Goal: Information Seeking & Learning: Learn about a topic

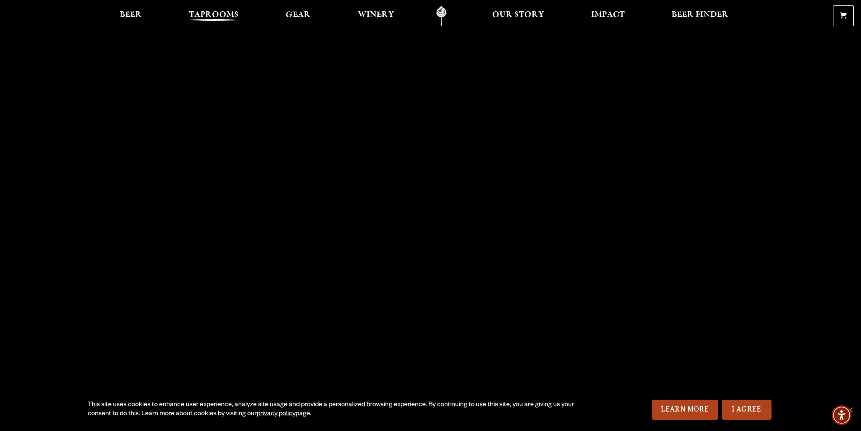
click at [214, 15] on span "Taprooms" at bounding box center [214, 14] width 50 height 7
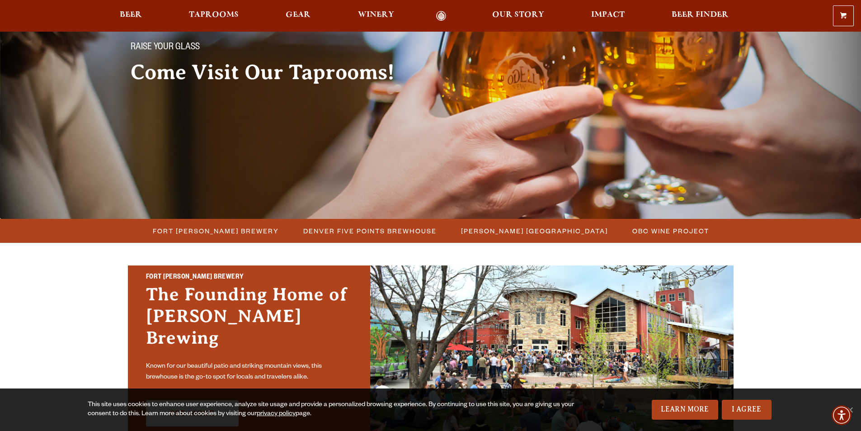
scroll to position [90, 0]
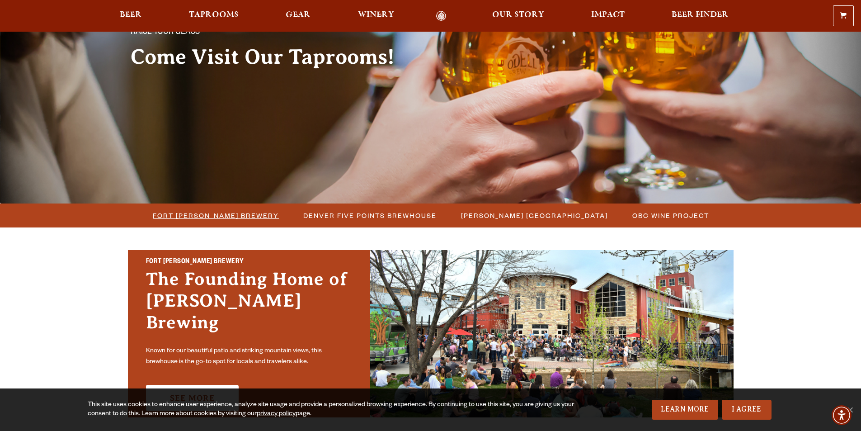
click at [232, 212] on span "Fort [PERSON_NAME] Brewery" at bounding box center [216, 215] width 126 height 13
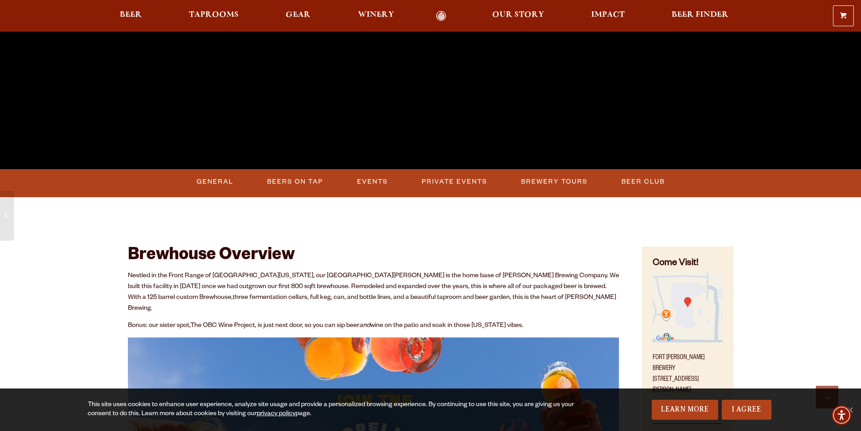
scroll to position [316, 0]
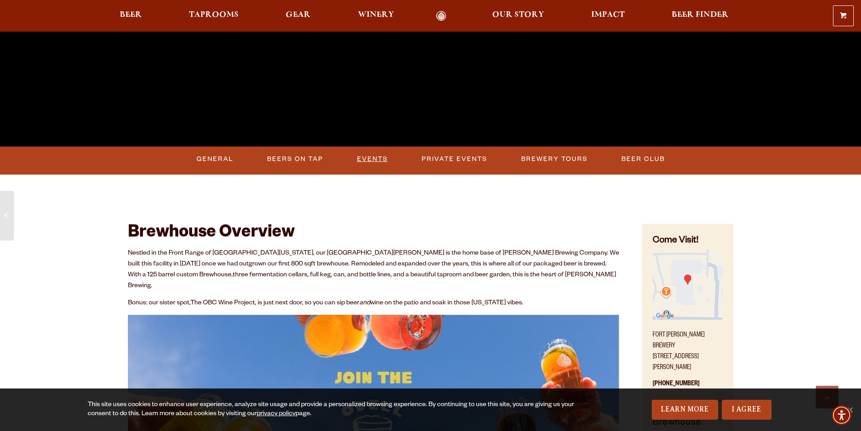
click at [373, 154] on link "Events" at bounding box center [372, 159] width 38 height 21
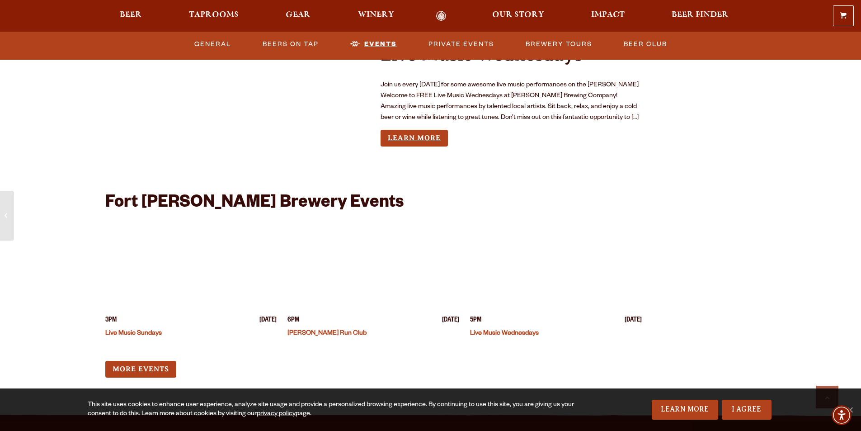
scroll to position [3447, 0]
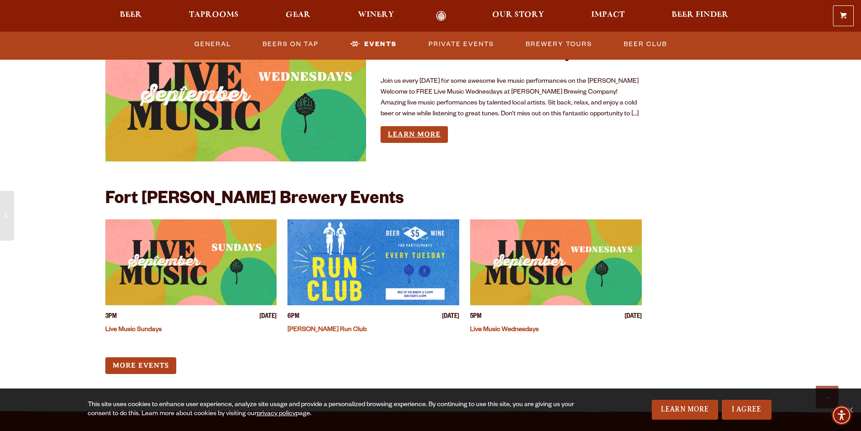
click at [407, 126] on link "Learn More" at bounding box center [414, 134] width 67 height 17
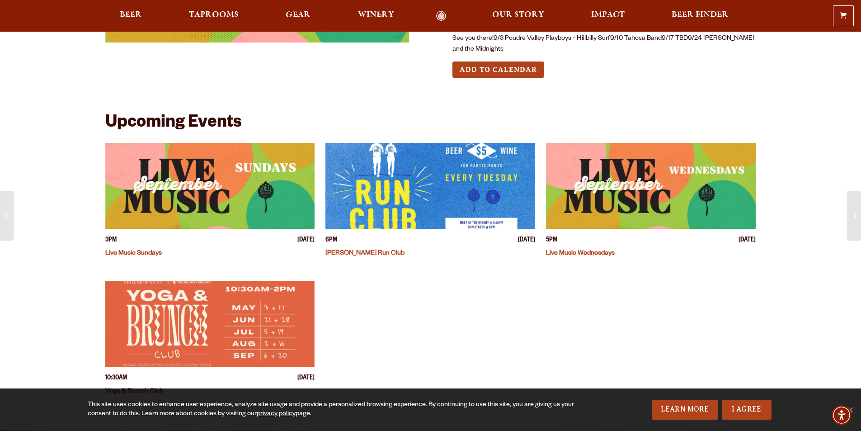
scroll to position [226, 0]
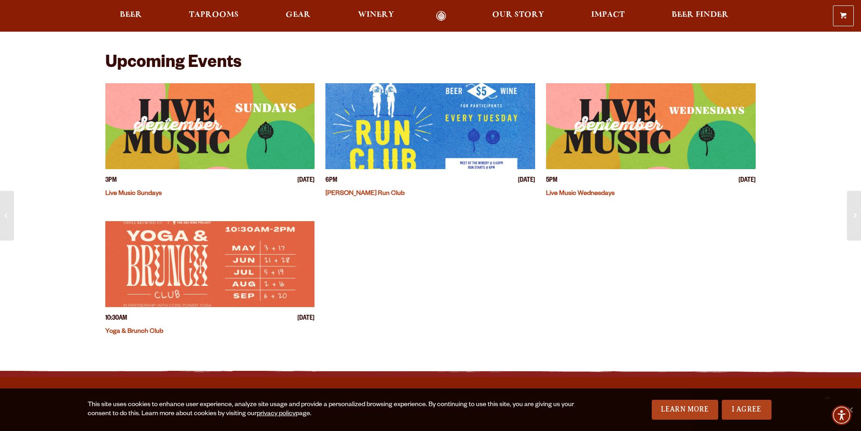
drag, startPoint x: 365, startPoint y: 219, endPoint x: 588, endPoint y: 239, distance: 223.7
click at [588, 239] on div "3PM Sunday September 14, 2025 Live Music Sundays 6PM Tuesday September 16, 2025…" at bounding box center [430, 221] width 651 height 276
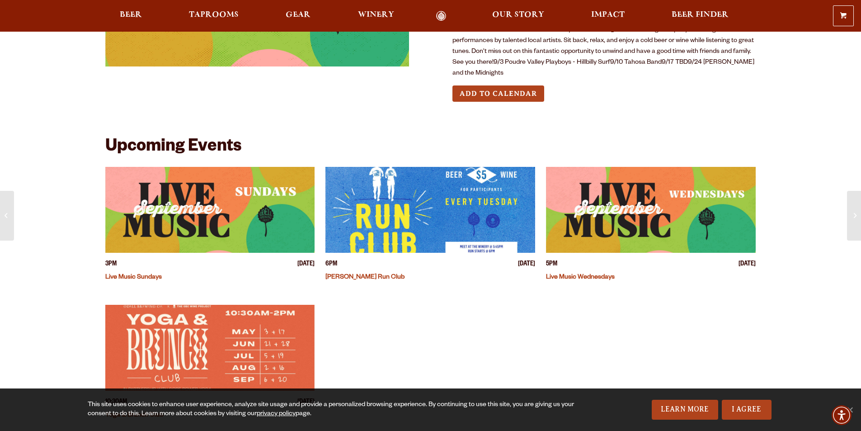
scroll to position [136, 0]
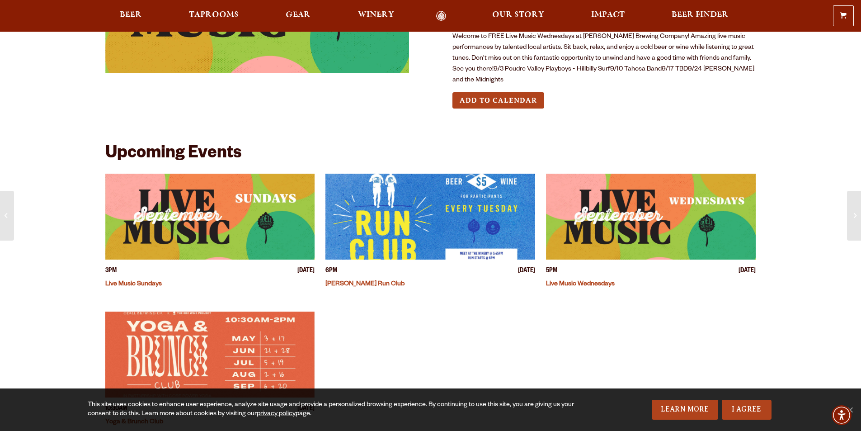
click at [608, 218] on img "View event details" at bounding box center [651, 217] width 210 height 86
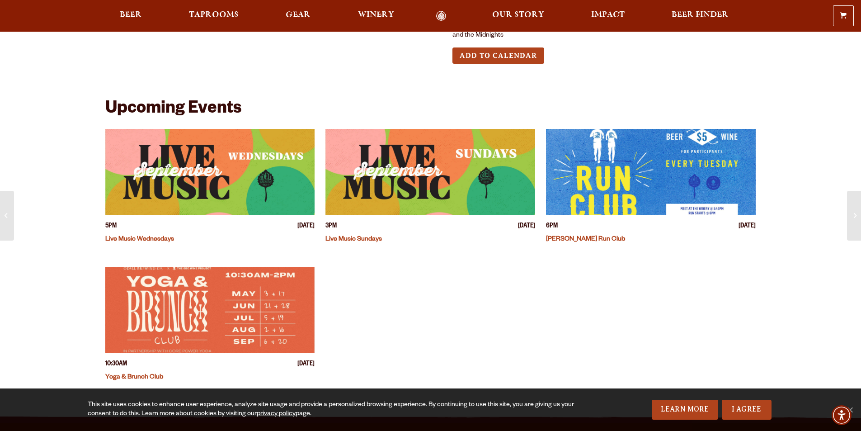
scroll to position [181, 0]
click at [240, 185] on img "View event details" at bounding box center [210, 171] width 210 height 86
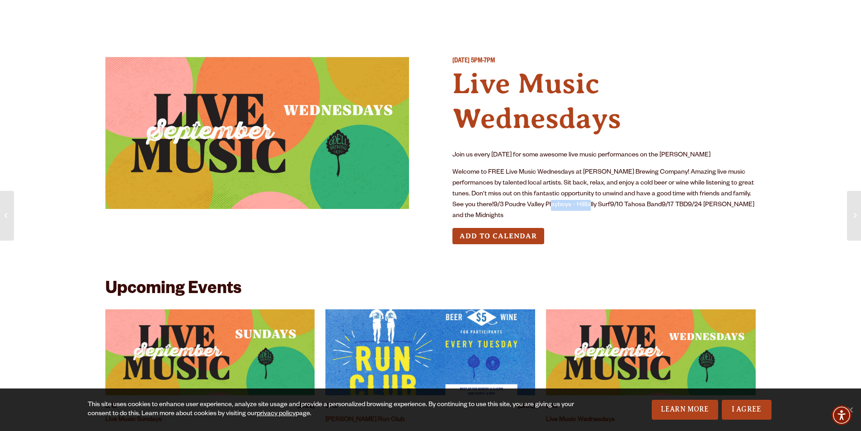
drag, startPoint x: 550, startPoint y: 203, endPoint x: 587, endPoint y: 200, distance: 37.2
click at [587, 200] on p "Welcome to FREE Live Music Wednesdays at [PERSON_NAME] Brewing Company! Amazing…" at bounding box center [604, 194] width 304 height 54
copy p "Hillbilly Surf"
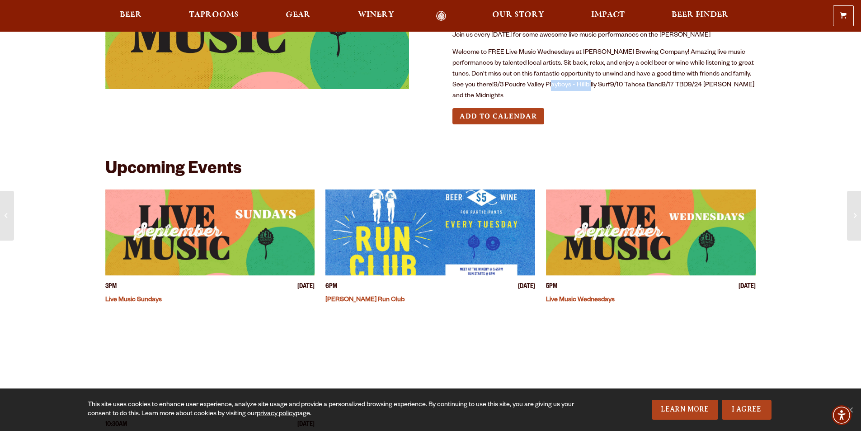
scroll to position [136, 0]
